Goal: Transaction & Acquisition: Obtain resource

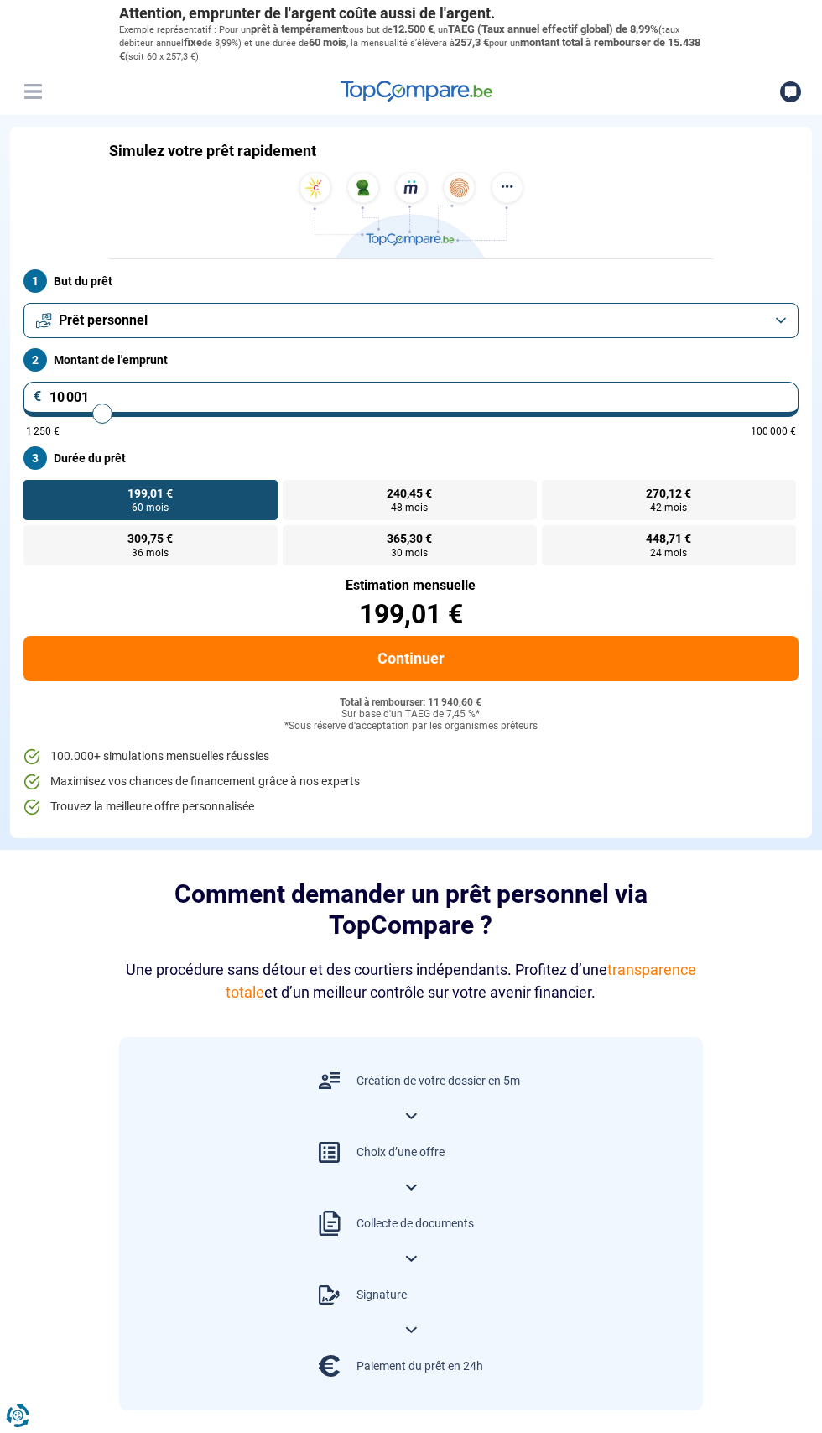
type input "12 750"
type input "12750"
type input "8 500"
type input "8500"
type input "7 250"
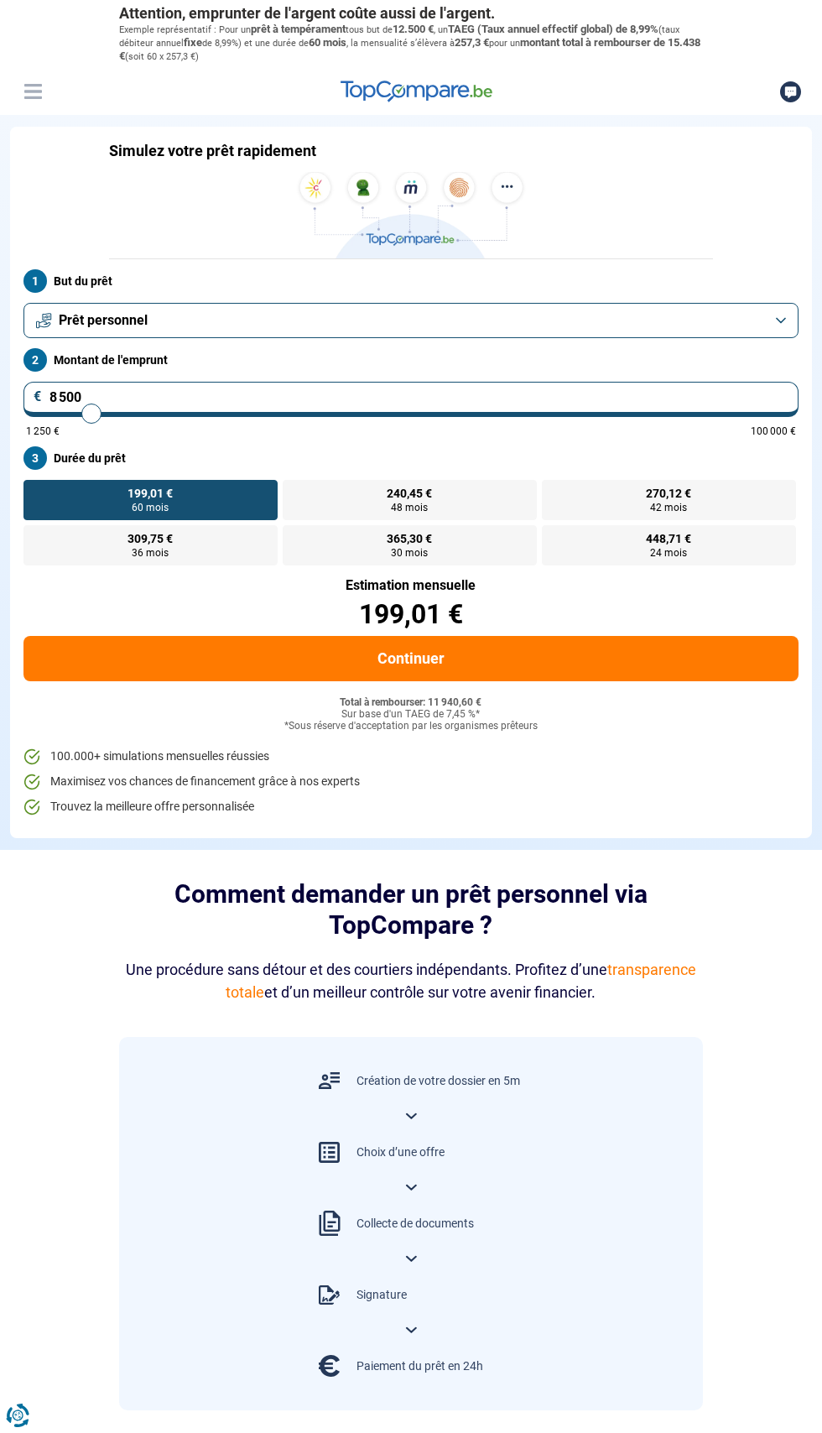
type input "7250"
type input "7 000"
type input "6500"
type input "6 500"
radio input "true"
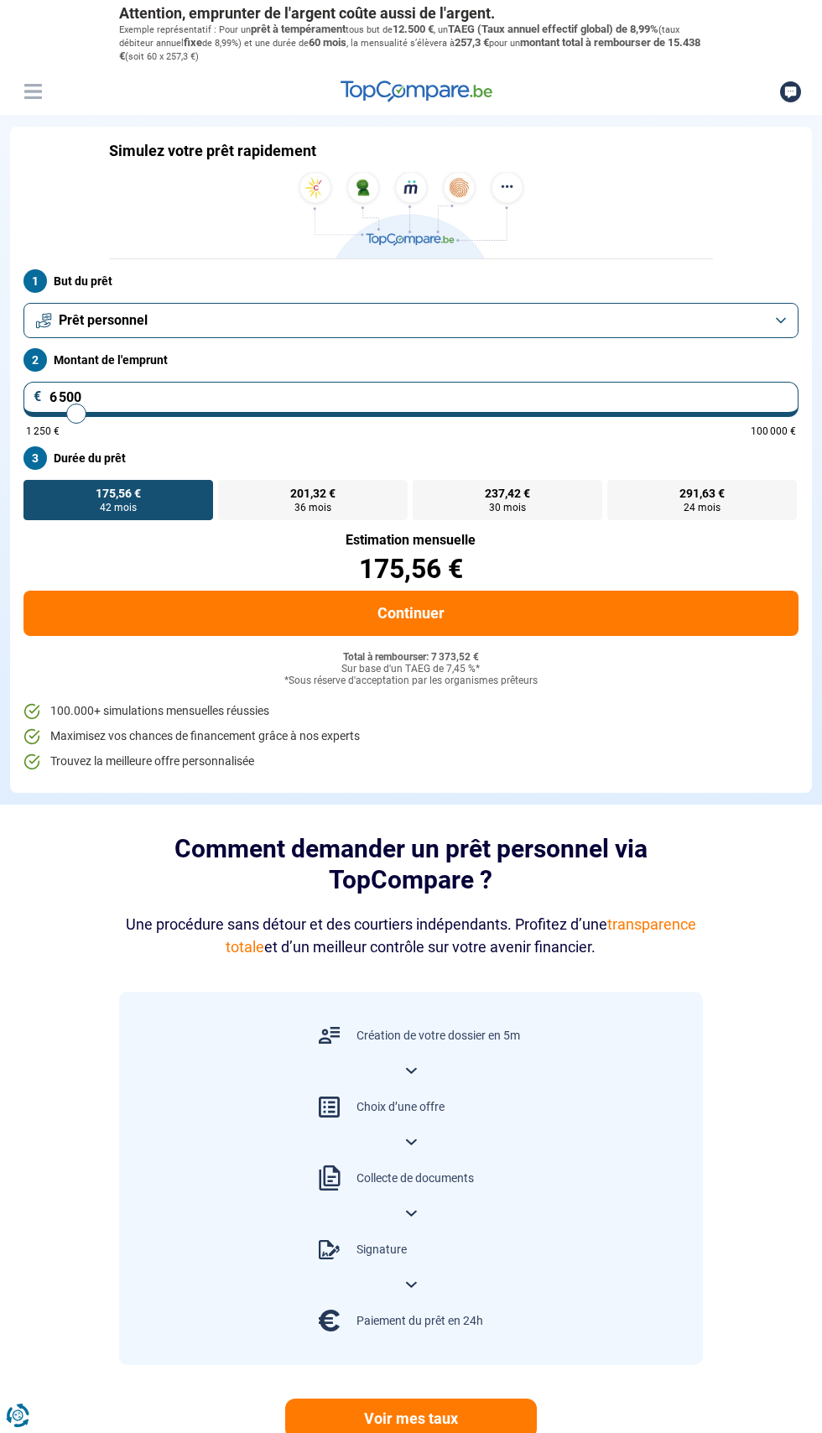
type input "8 250"
type input "8250"
type input "6 000"
type input "6000"
type input "5 750"
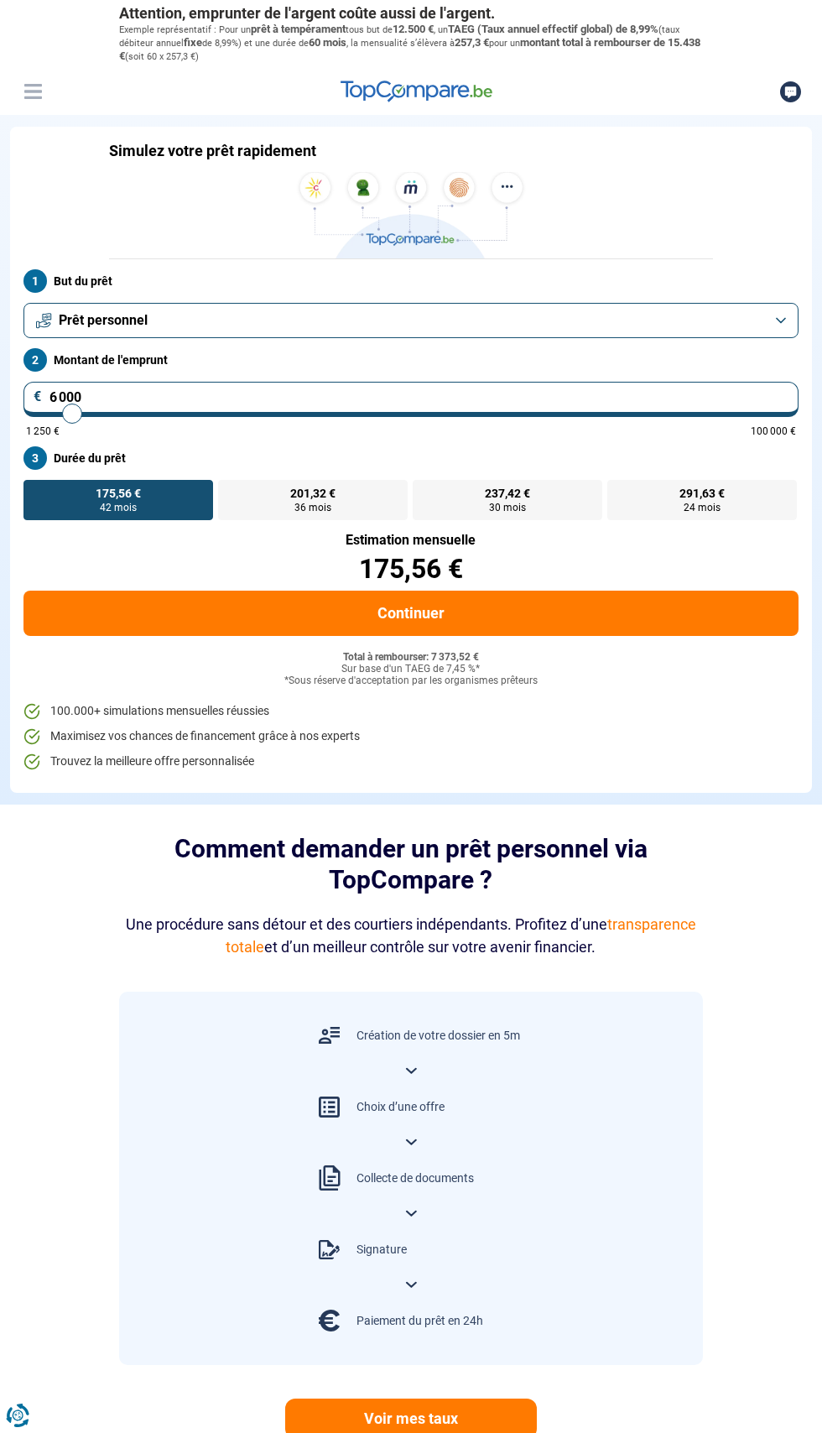
type input "5750"
type input "5 250"
type input "5250"
radio input "true"
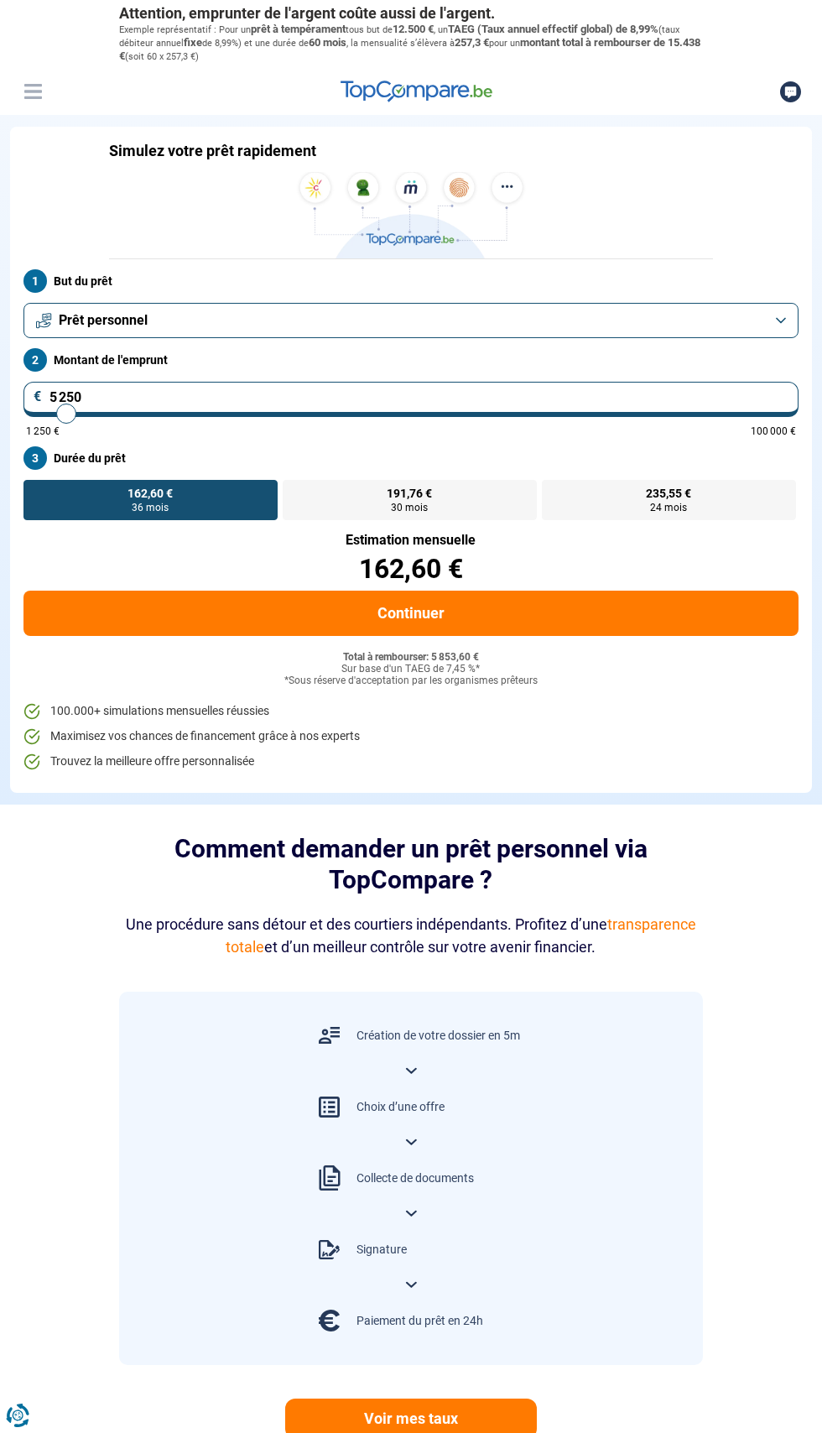
type input "7 000"
type input "7000"
radio input "false"
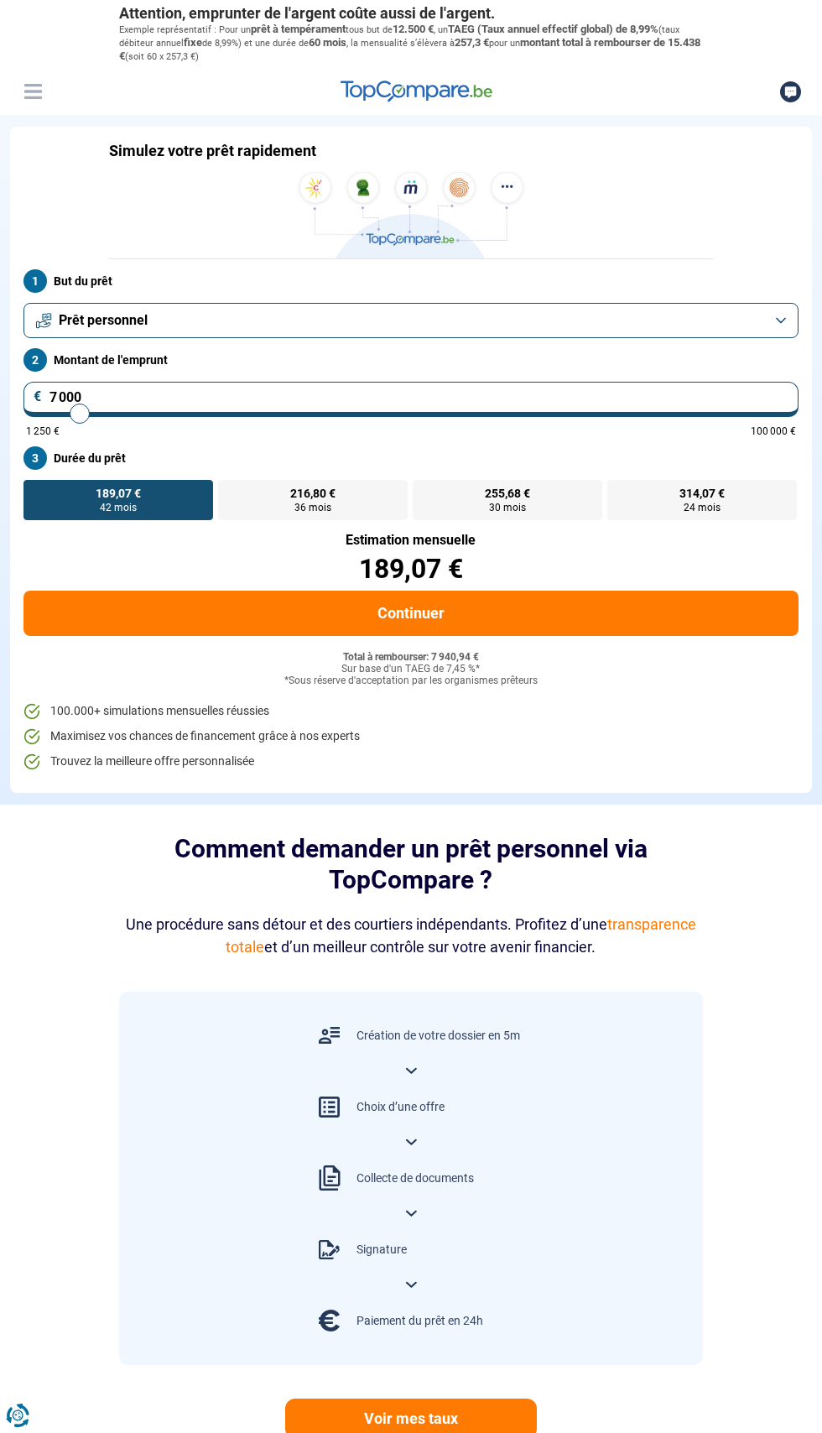
type input "8 750"
type input "8750"
type input "6 250"
type input "6250"
type input "6 000"
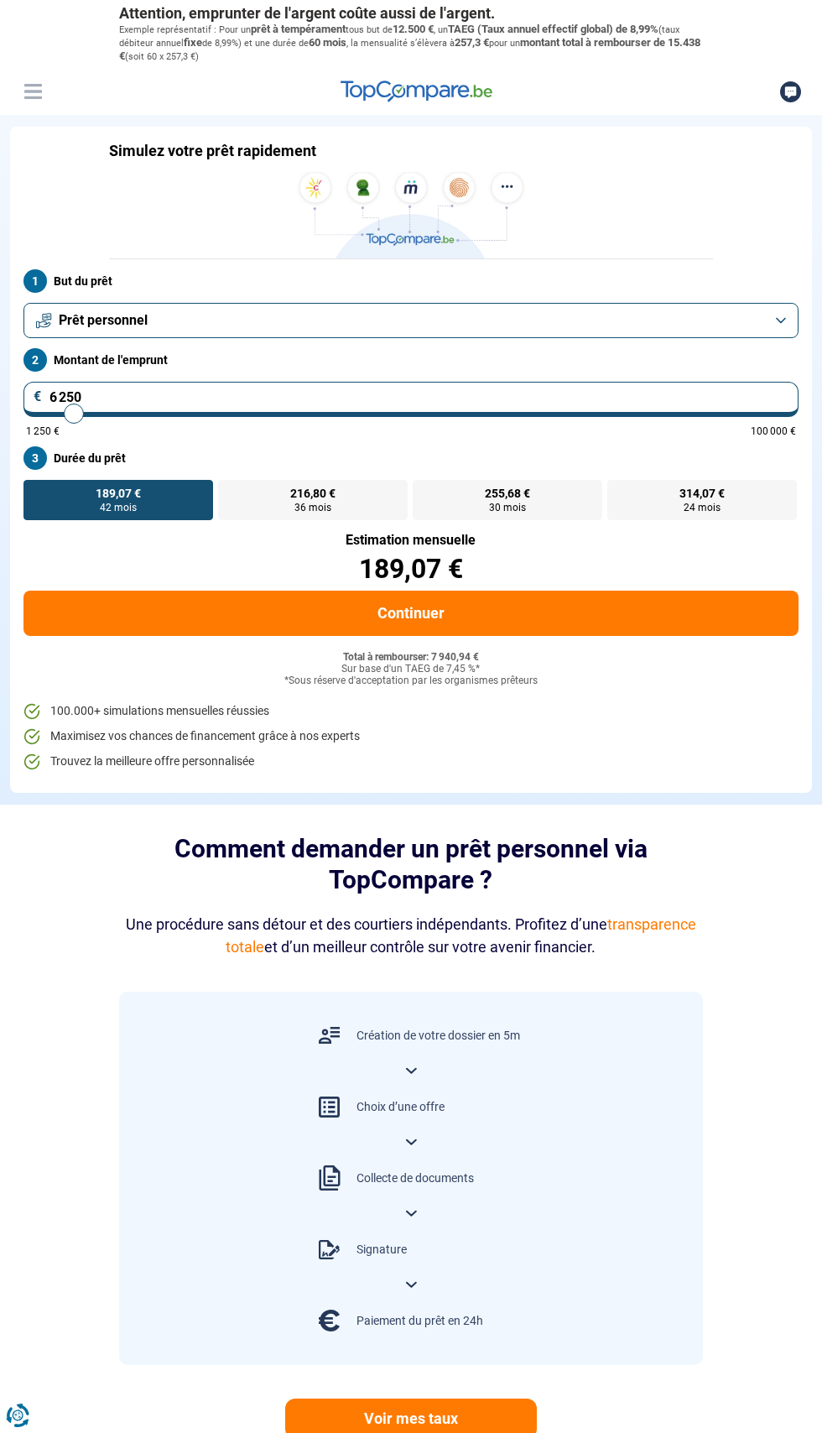
type input "6000"
type input "5 750"
type input "5750"
type input "5 250"
type input "5250"
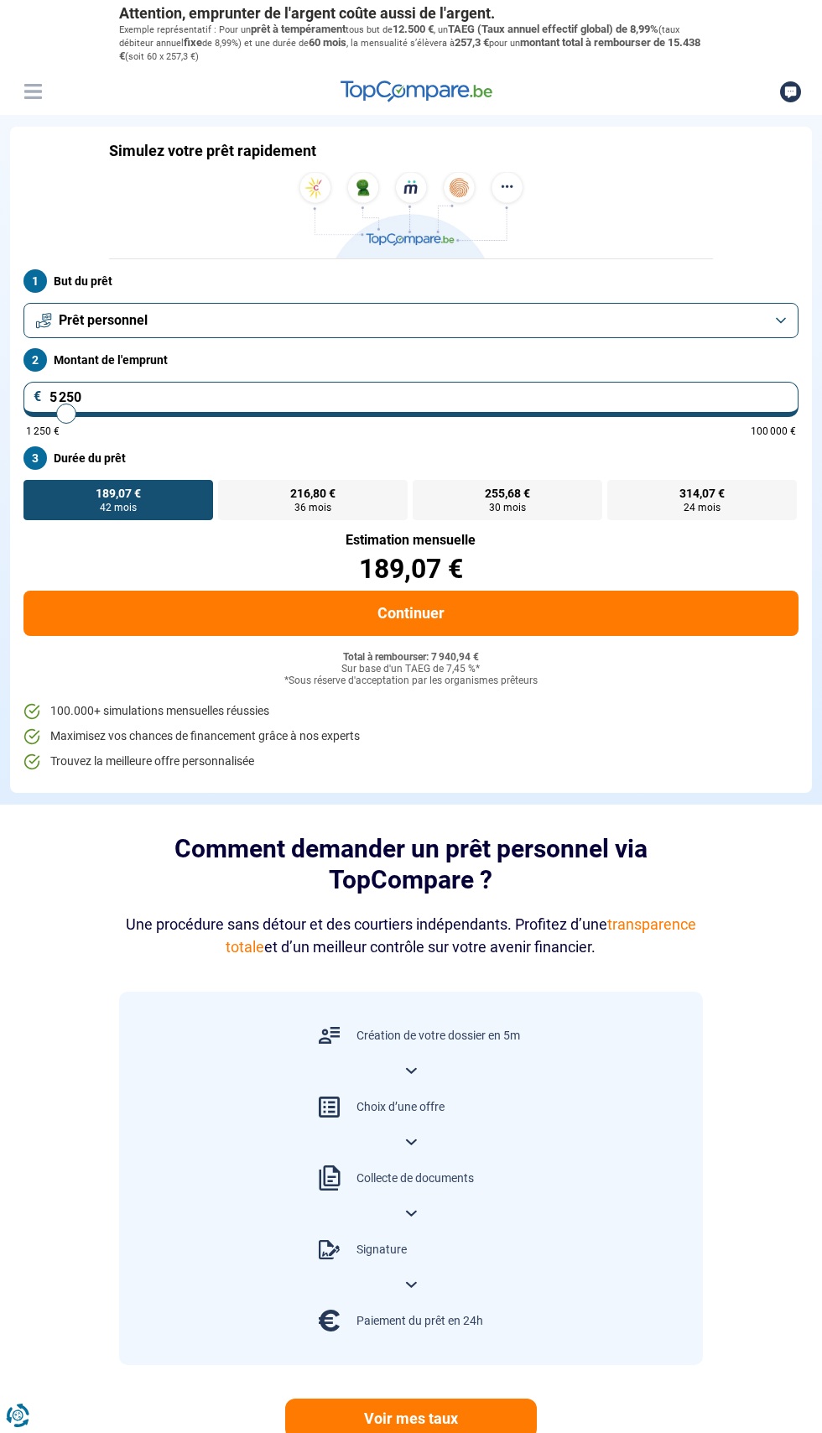
type input "5 000"
type input "5000"
type input "4 750"
type input "4750"
type input "4 000"
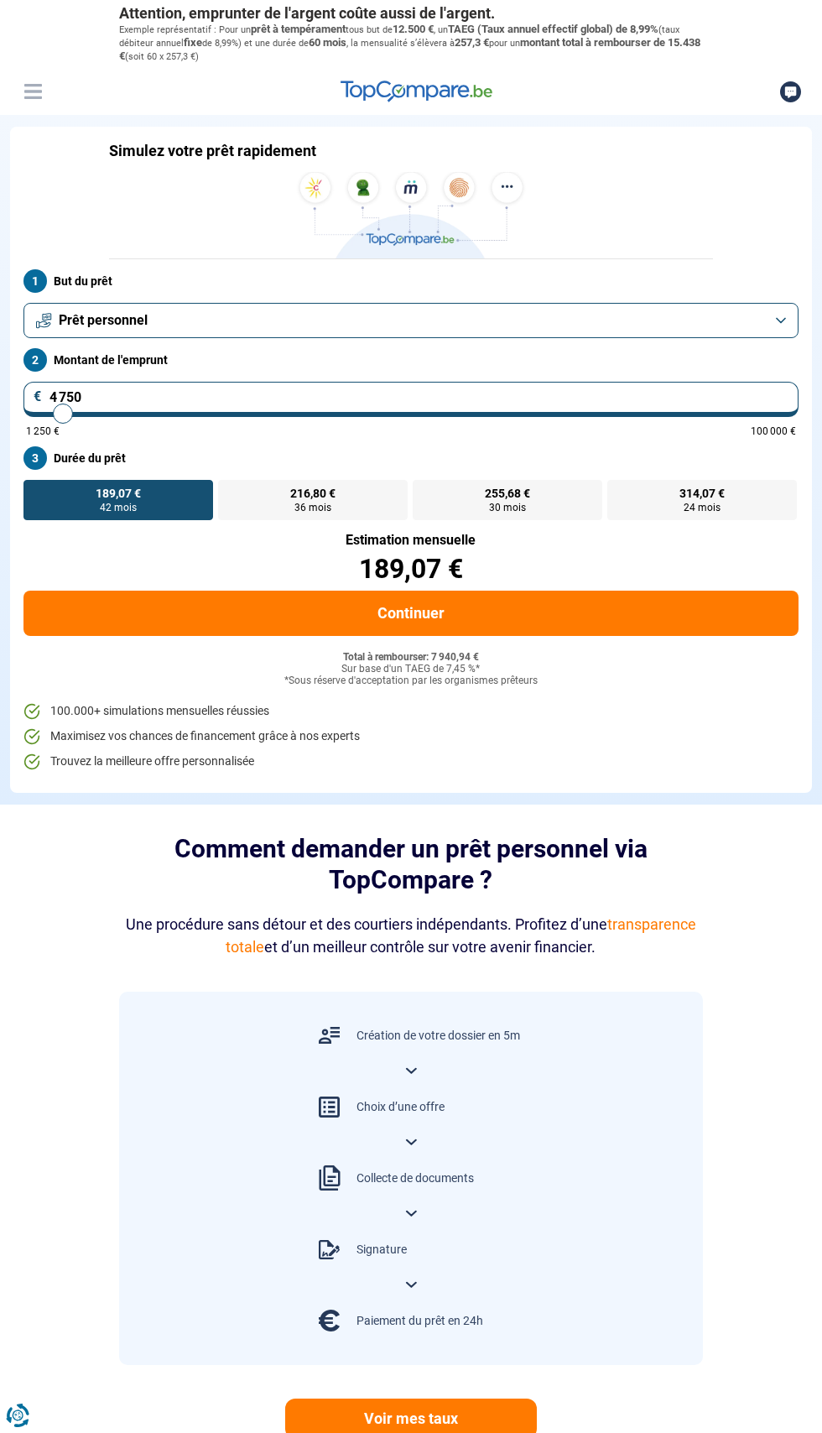
type input "4000"
type input "3 250"
type input "3250"
type input "2 500"
type input "2500"
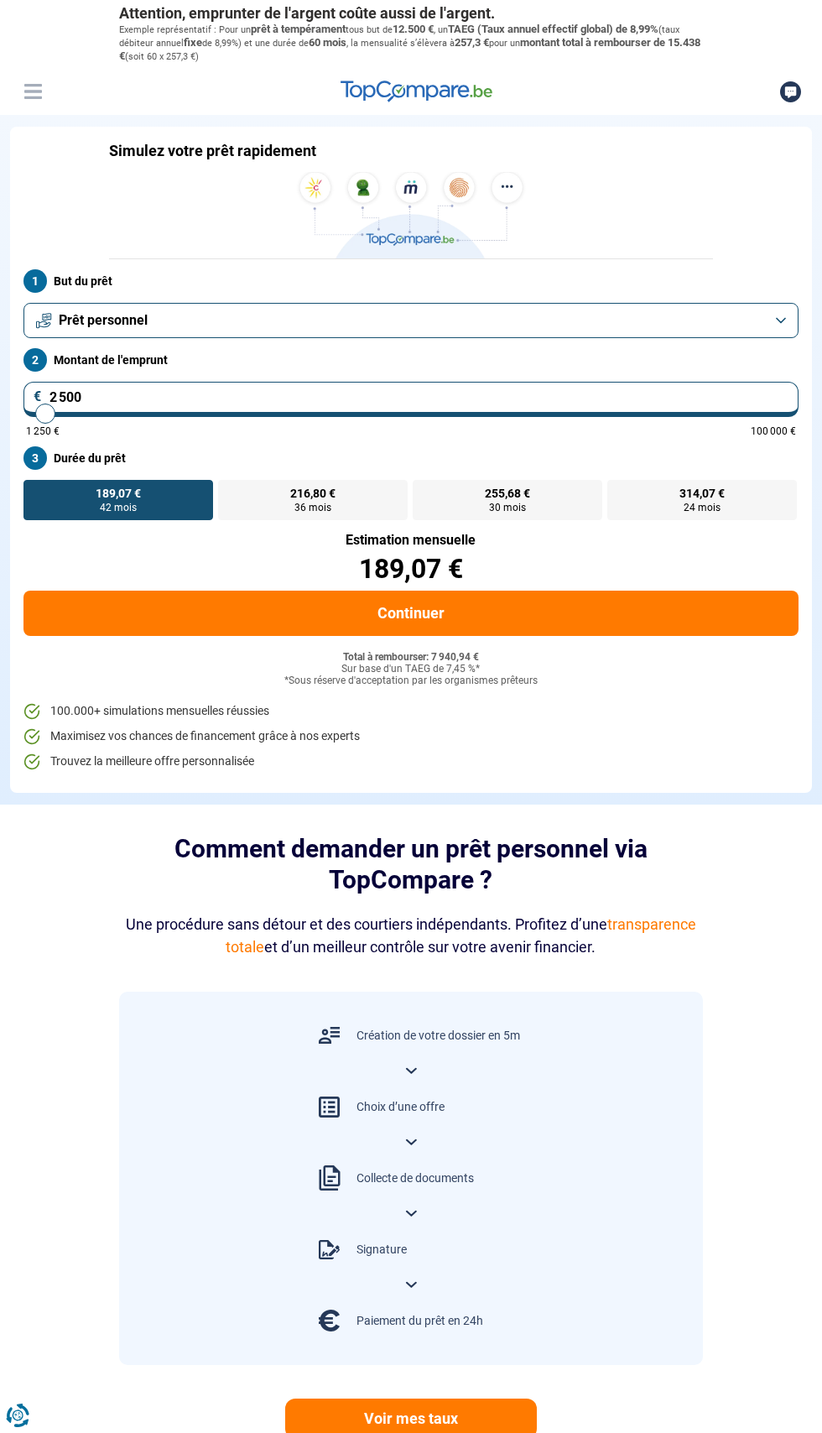
type input "2 000"
type input "2000"
type input "1 500"
type input "1500"
type input "1 250"
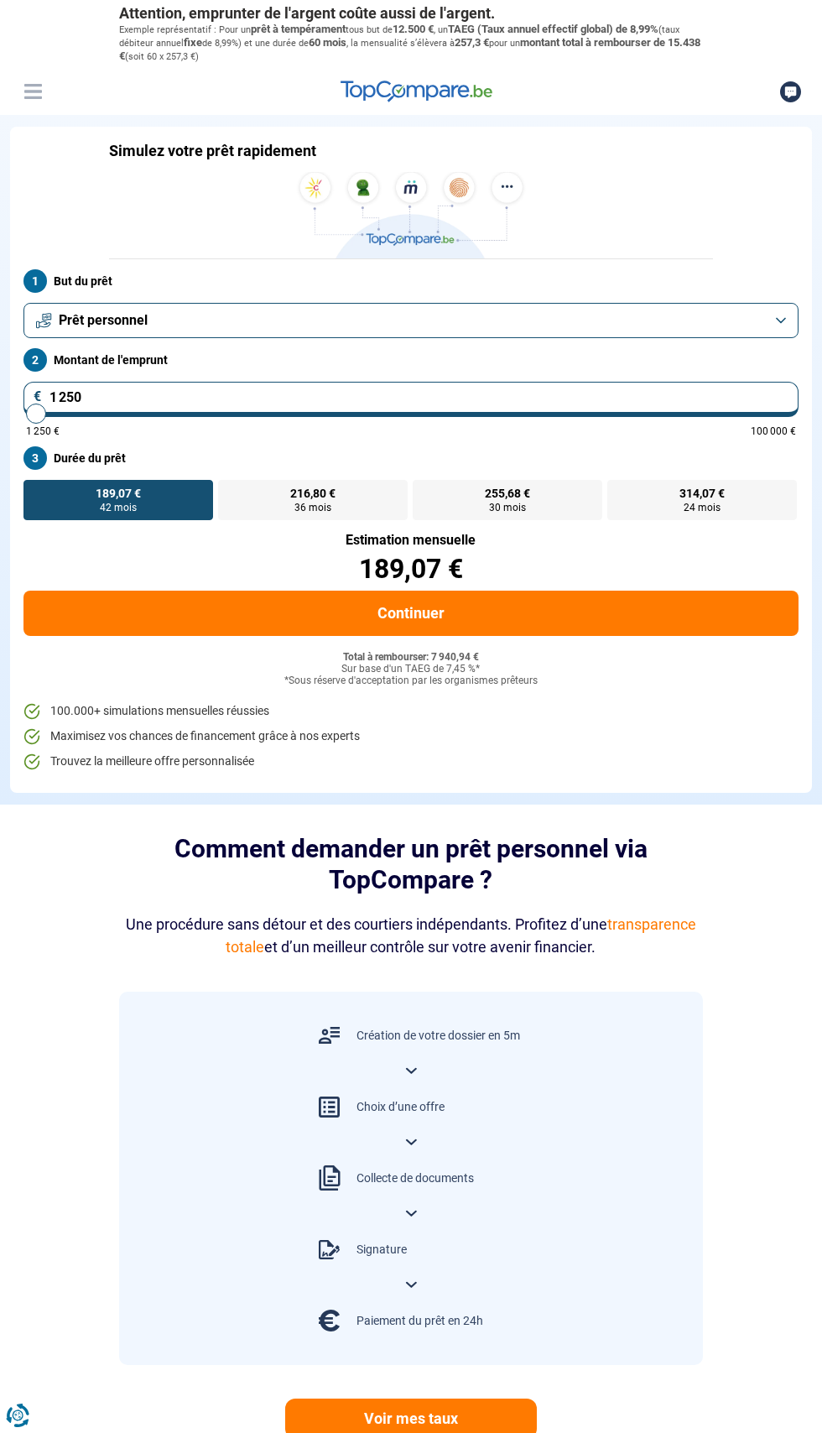
type input "1250"
radio input "true"
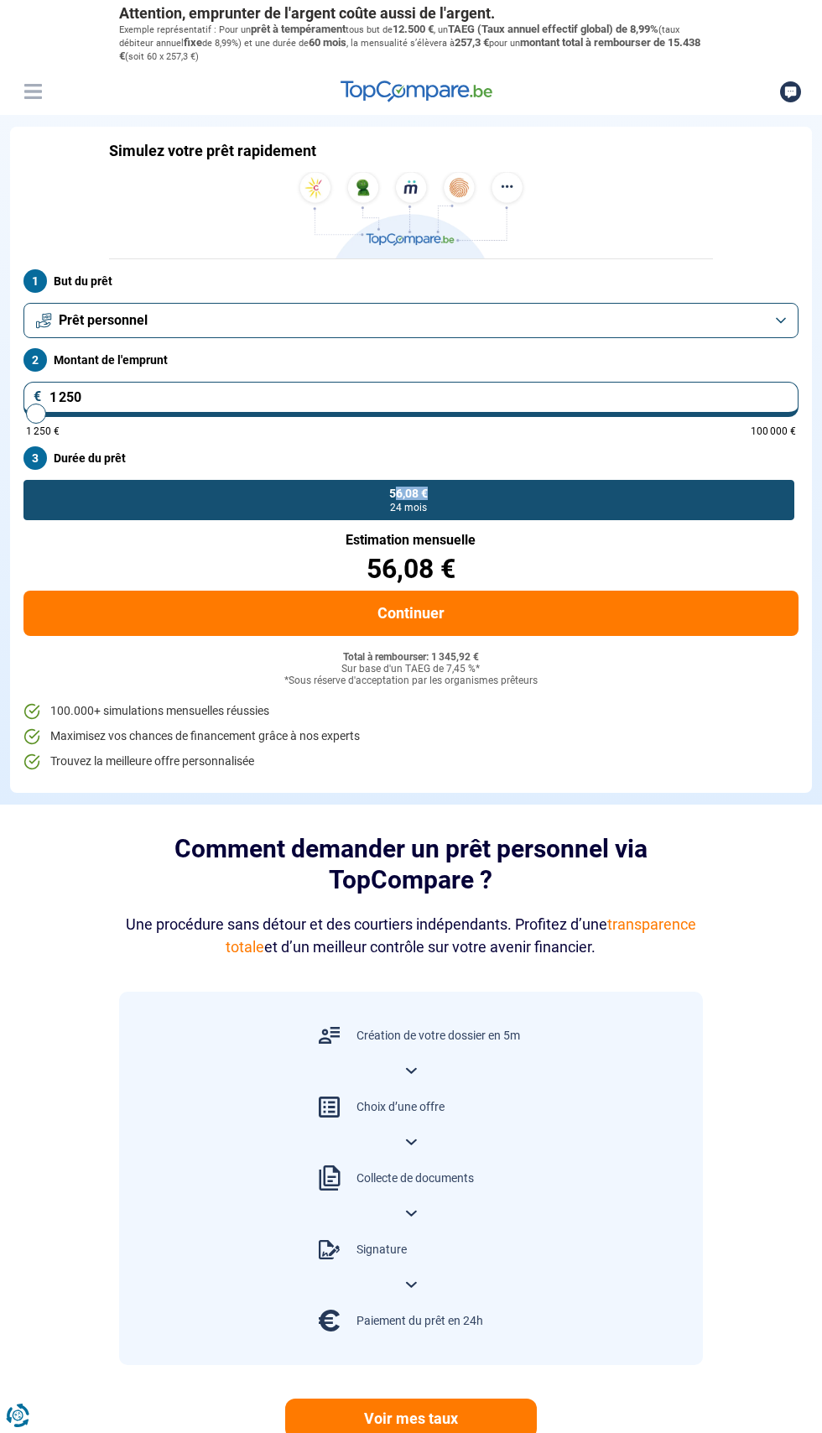
type input "4 250"
type input "4250"
radio input "false"
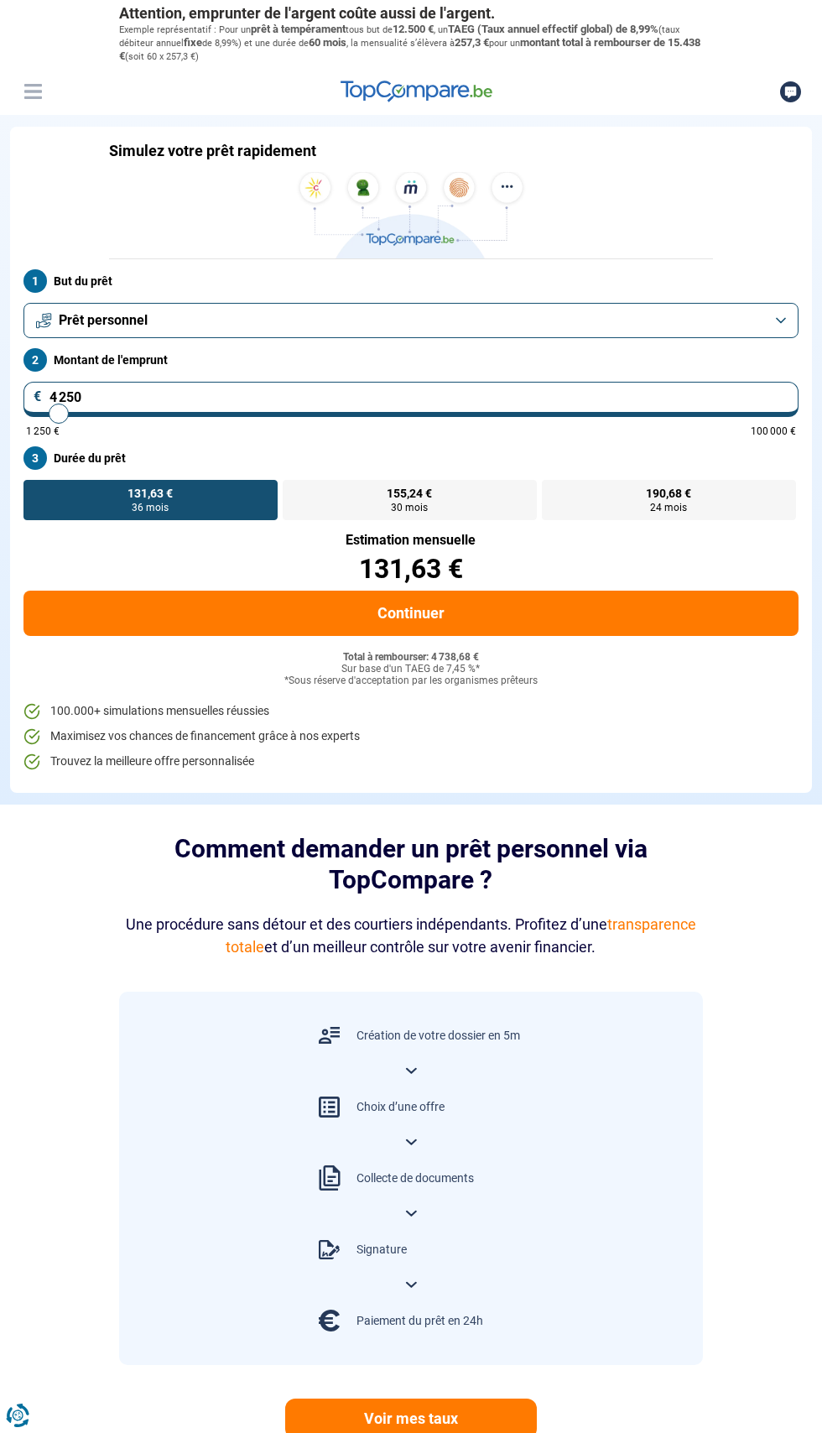
type input "3 250"
type input "3250"
radio input "true"
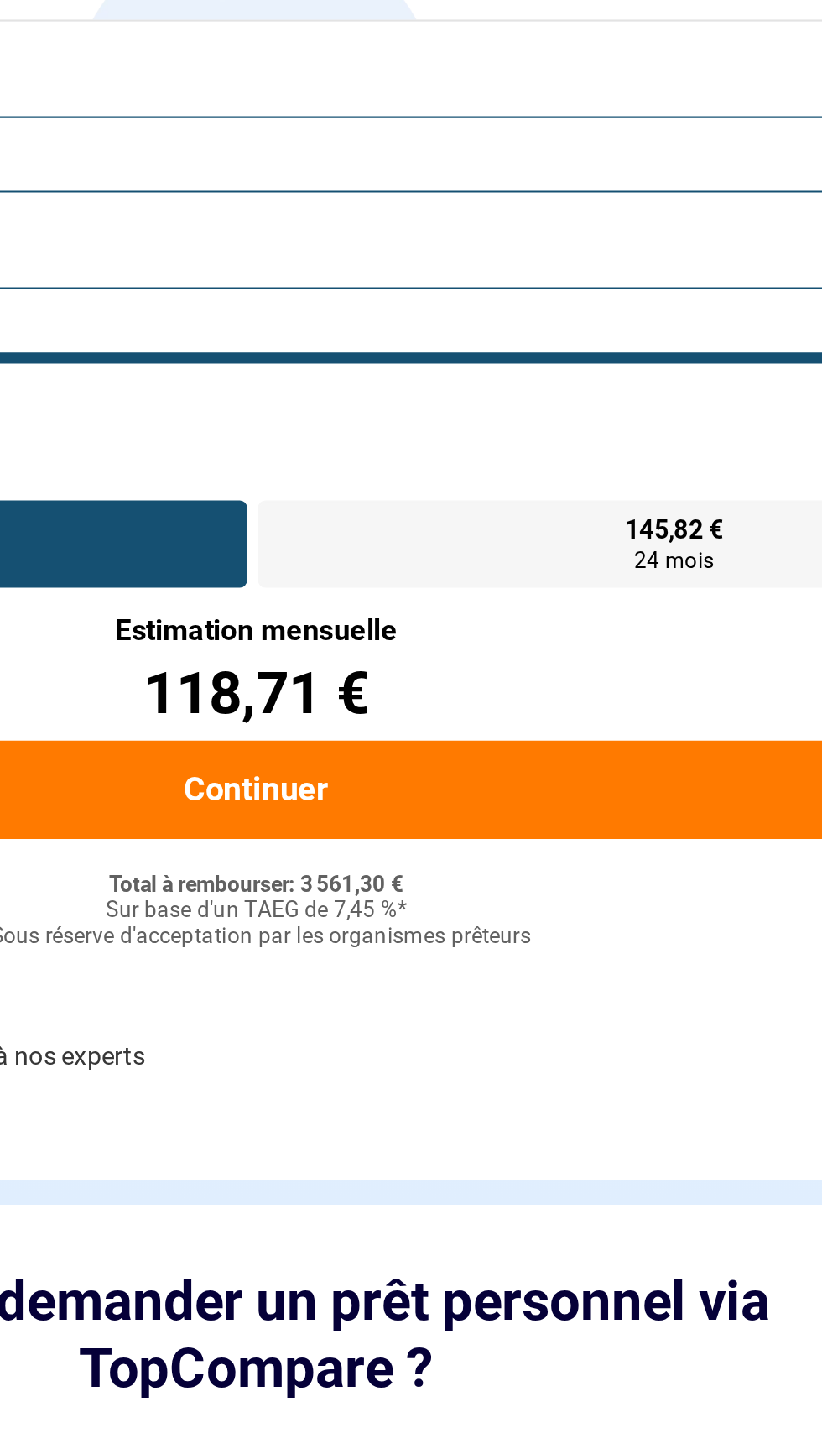
scroll to position [2, 0]
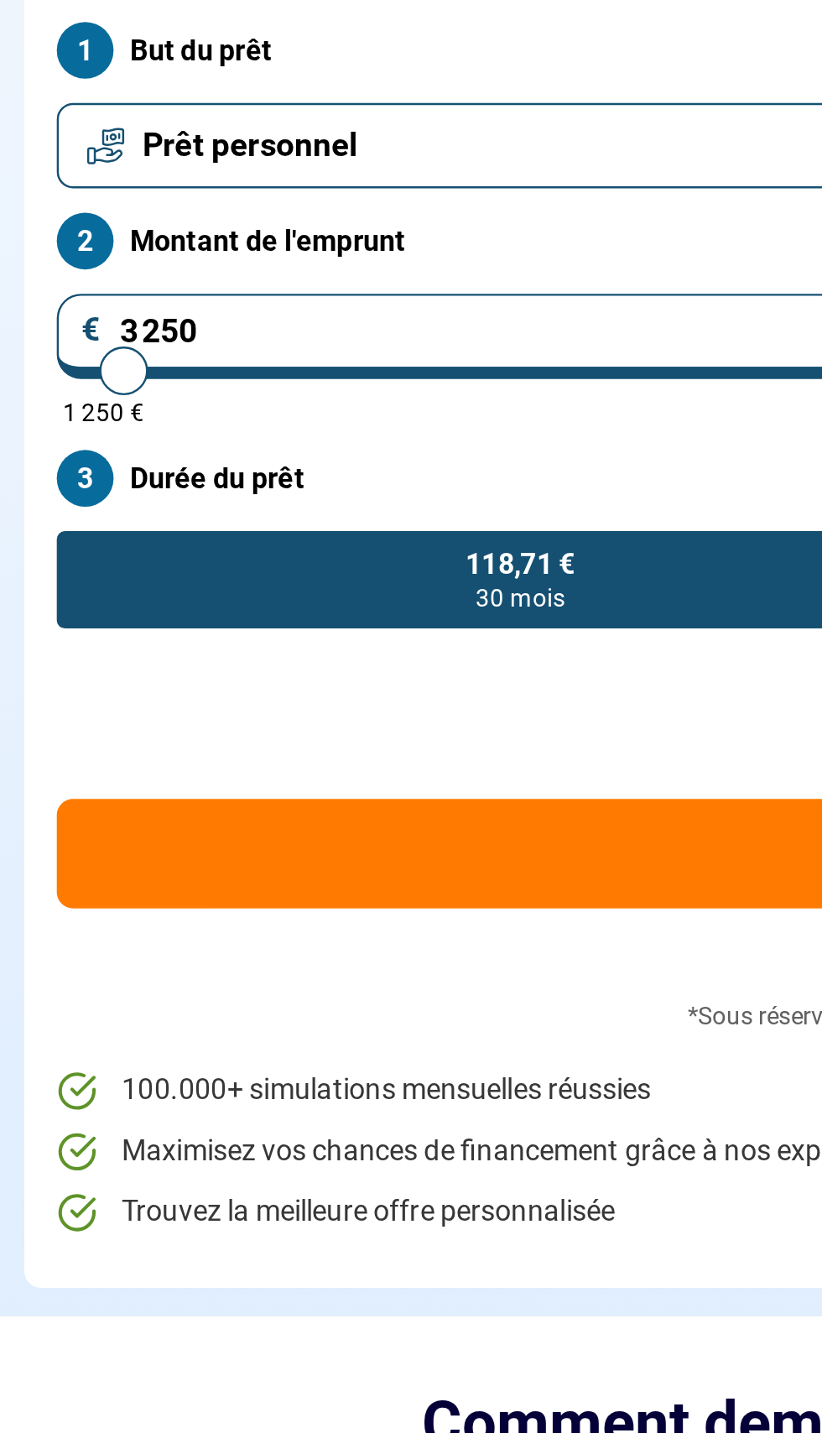
type input "4 500"
type input "4500"
type input "3 500"
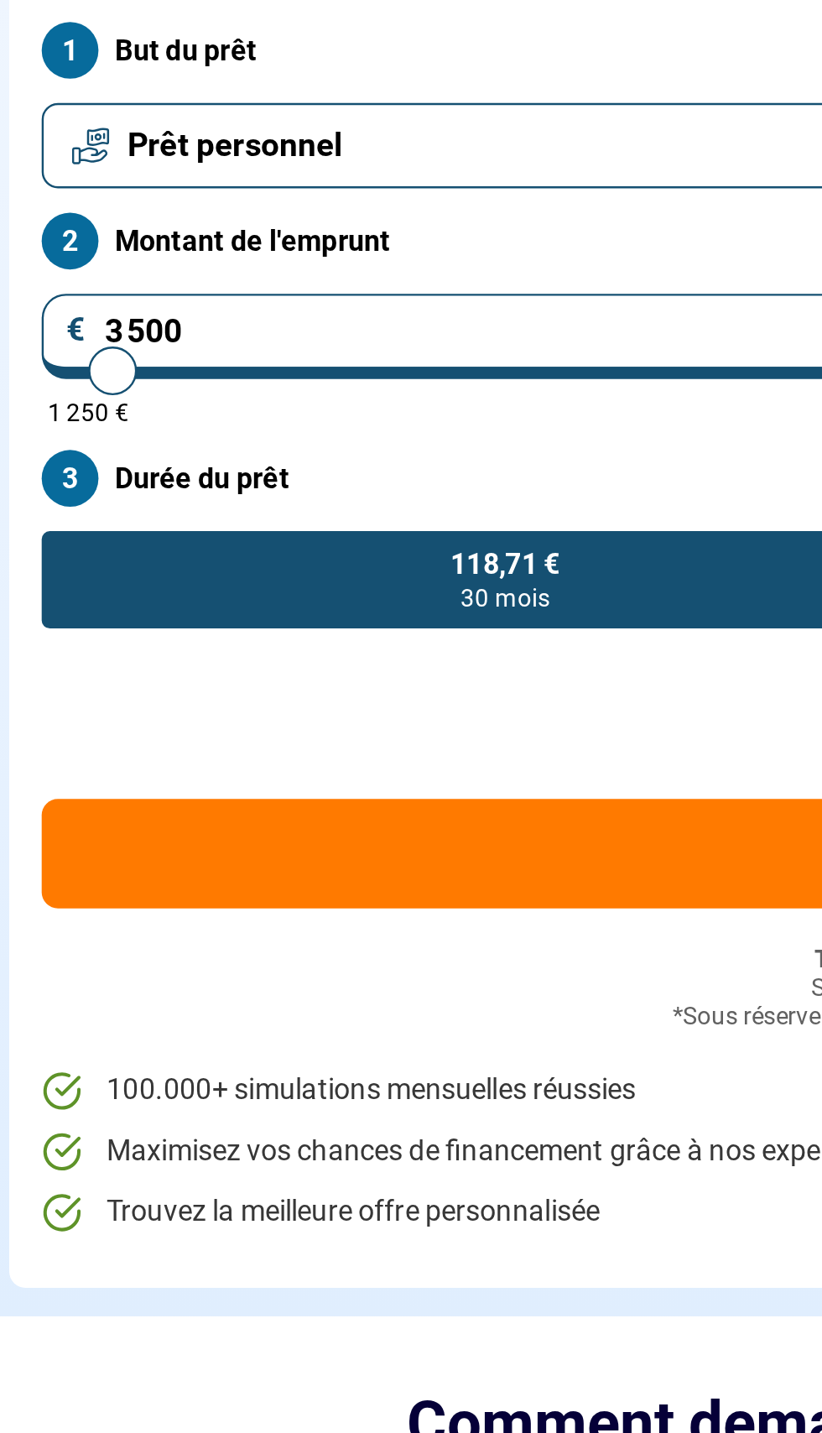
type input "3500"
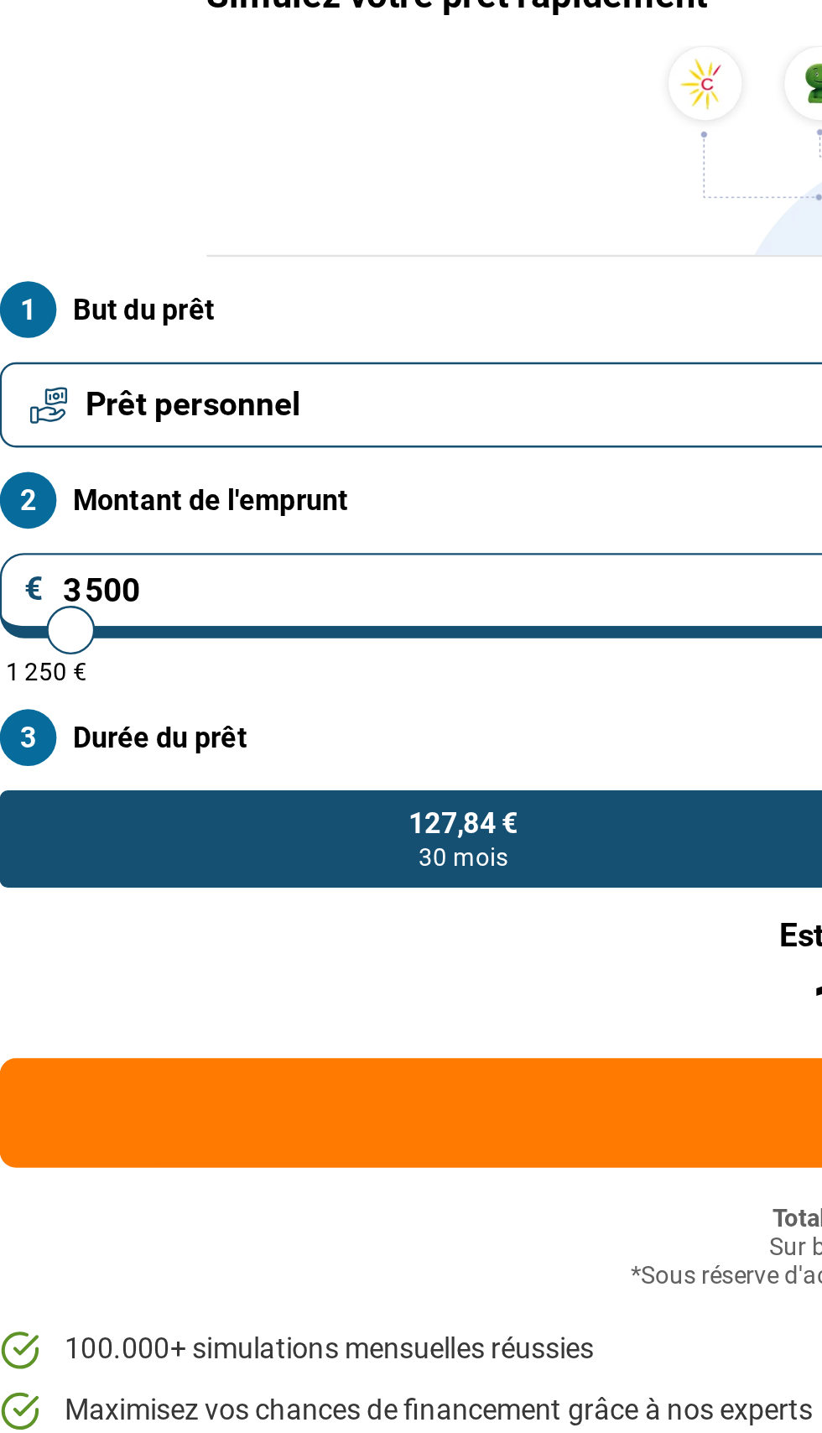
type input "2 750"
type input "2750"
type input "2 000"
type input "2000"
radio input "true"
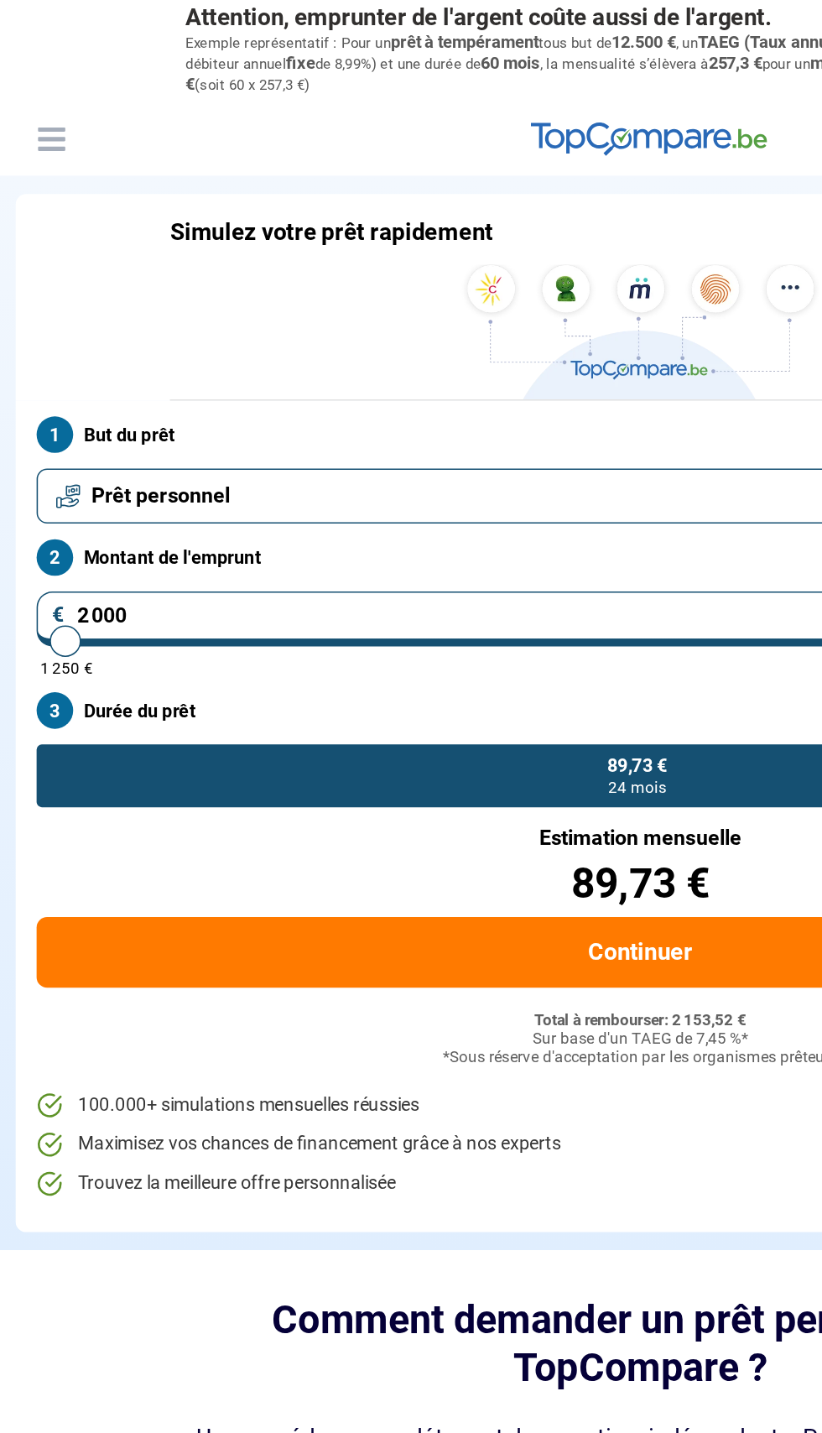
scroll to position [0, 0]
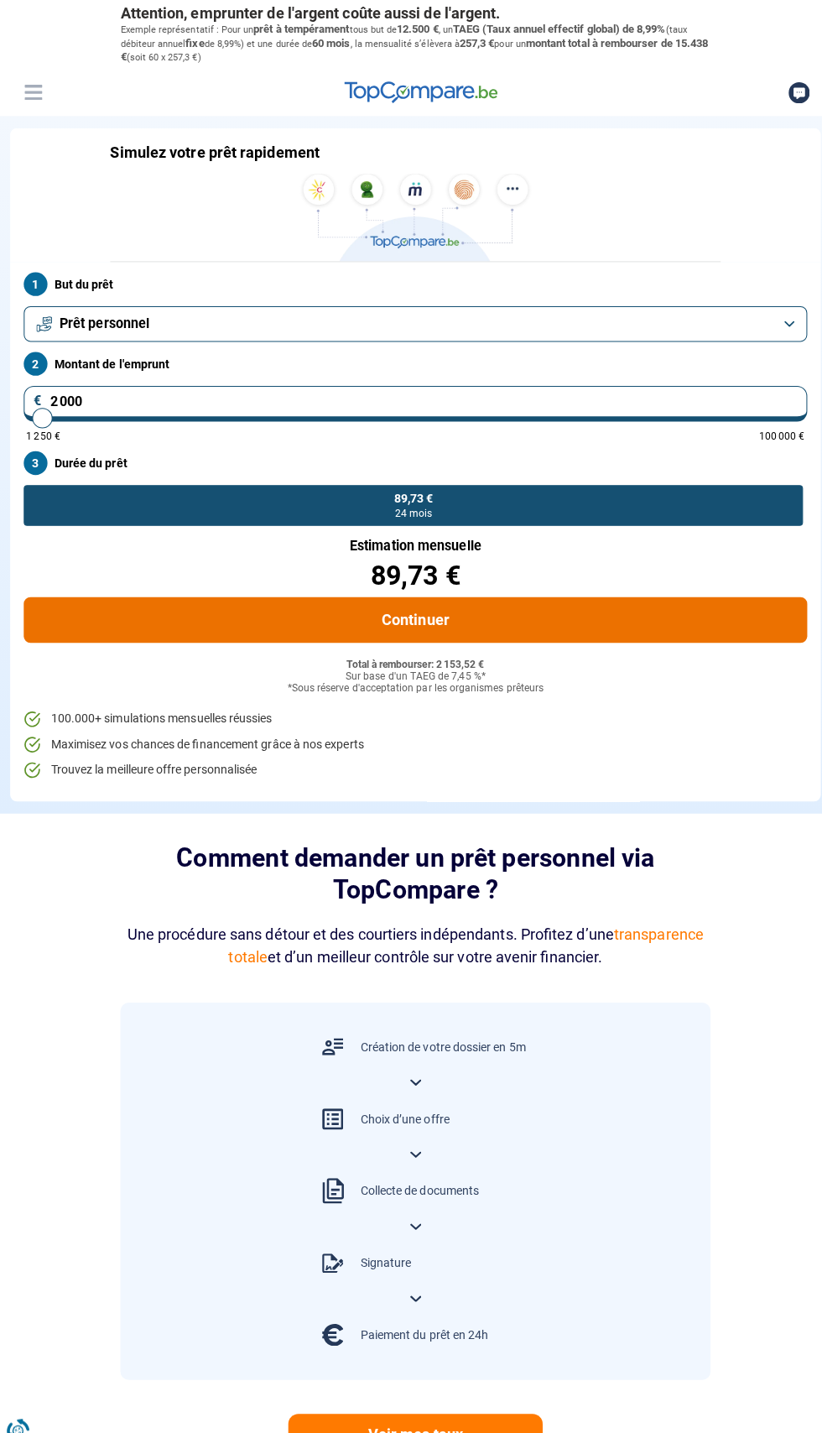
click at [611, 636] on button "Continuer" at bounding box center [410, 613] width 775 height 45
click at [660, 636] on button "Continuer" at bounding box center [410, 613] width 775 height 45
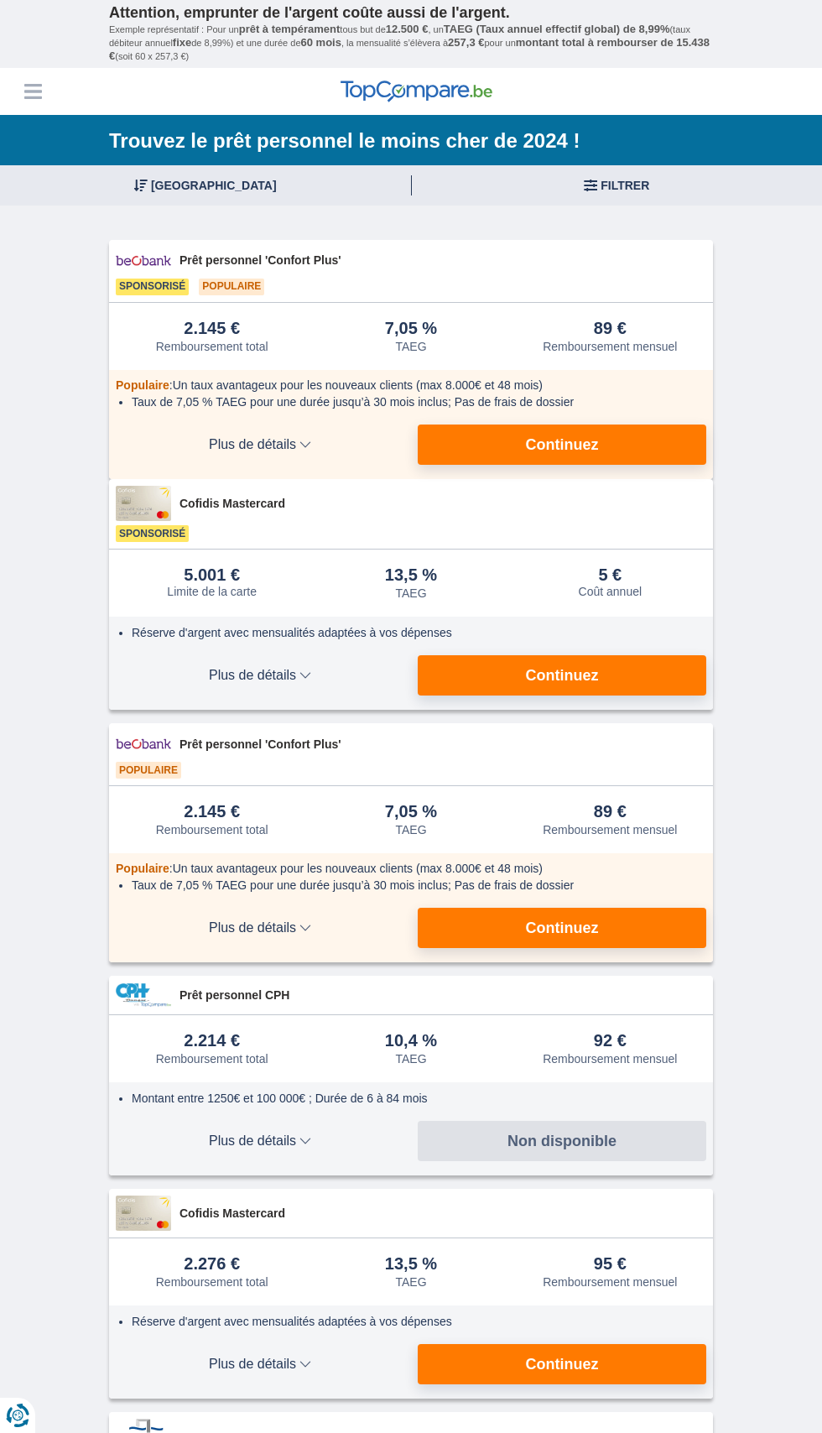
click at [686, 465] on button "Continuez" at bounding box center [562, 445] width 289 height 40
